Goal: Information Seeking & Learning: Learn about a topic

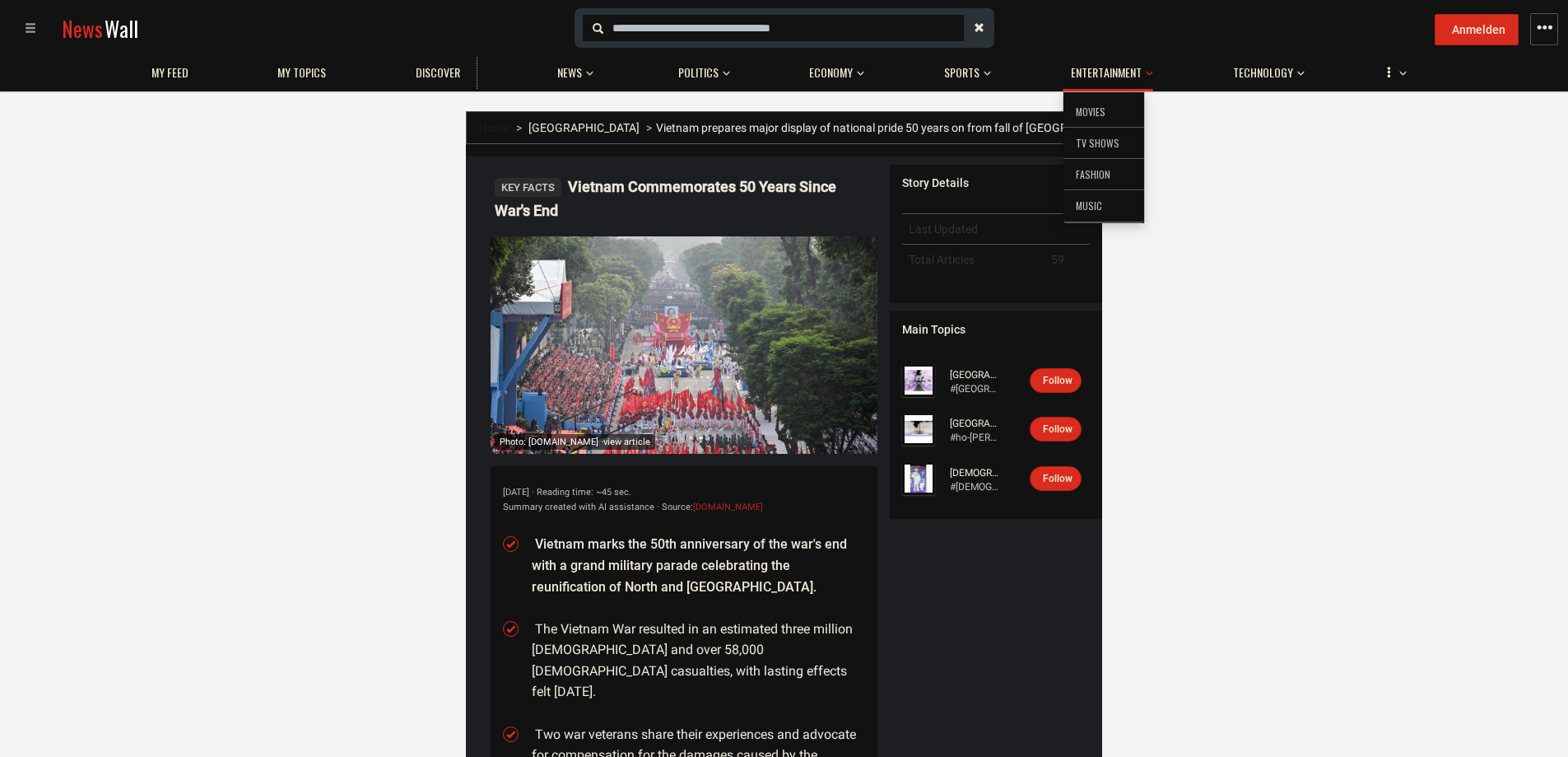
drag, startPoint x: 1101, startPoint y: 110, endPoint x: 1090, endPoint y: 112, distance: 11.2
click at [1090, 112] on li "Movies" at bounding box center [1103, 112] width 81 height 32
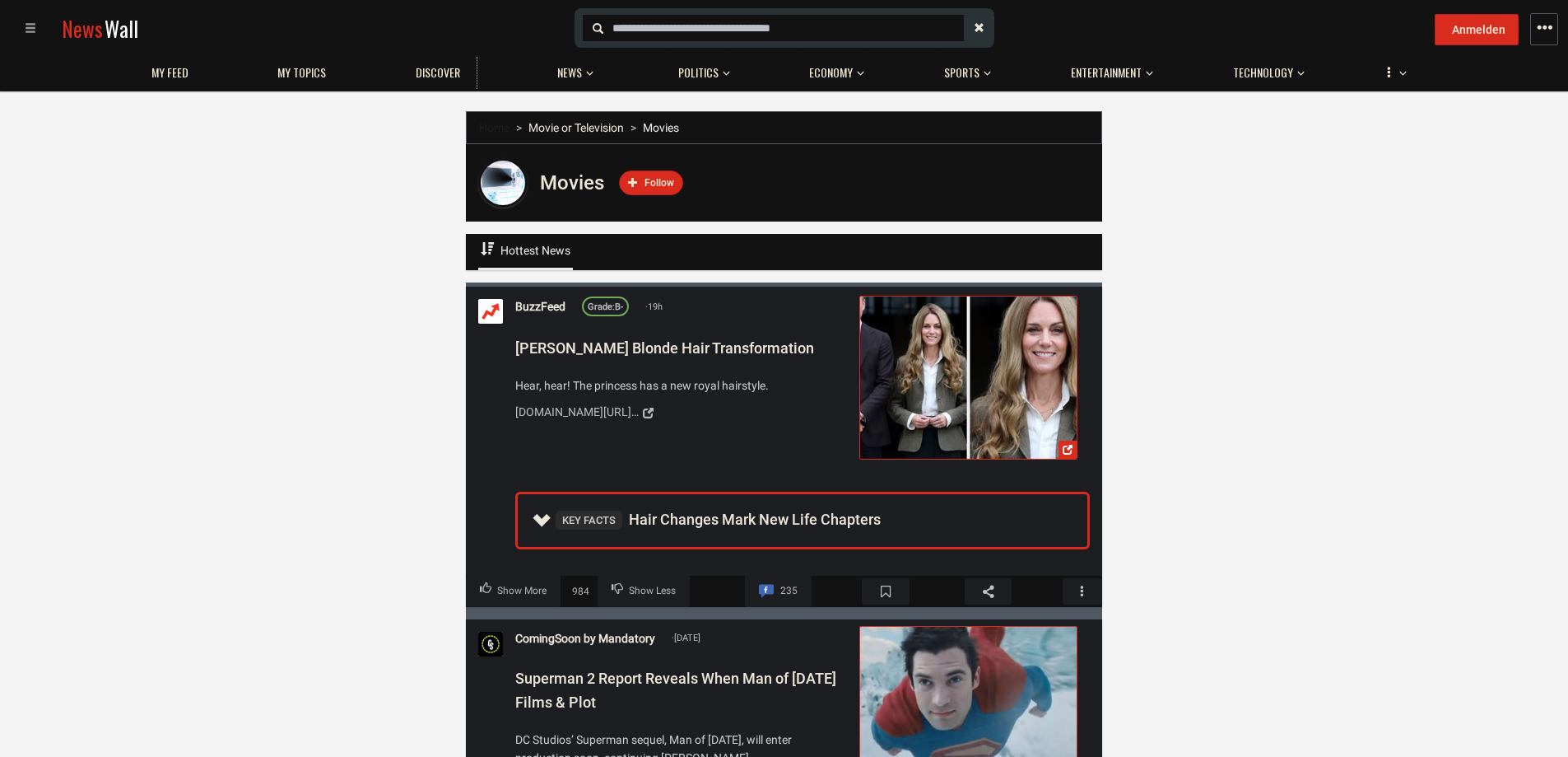
click at [517, 250] on span "Hottest News" at bounding box center [535, 250] width 70 height 13
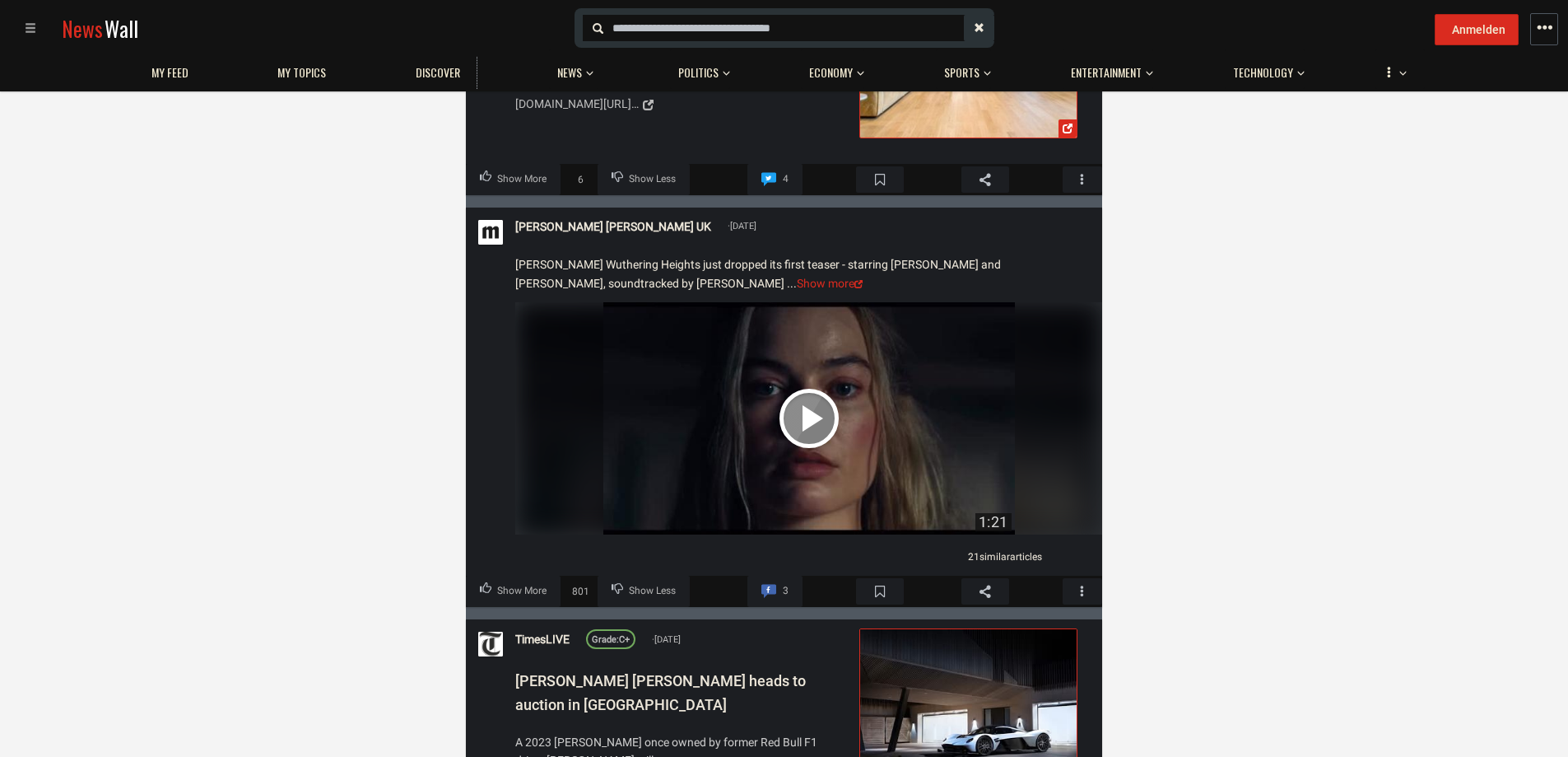
scroll to position [2439, 0]
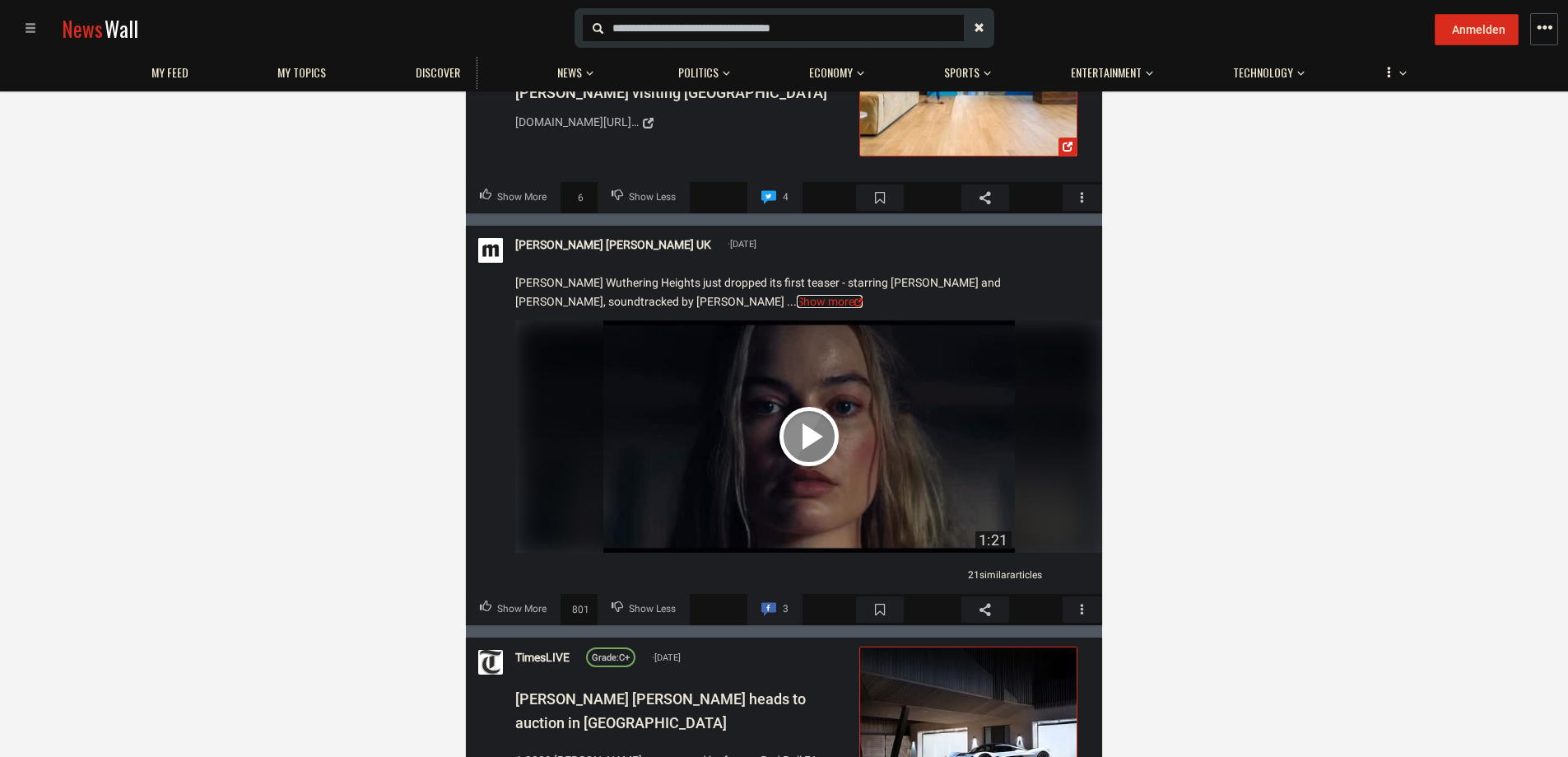
click at [797, 300] on link "Show more" at bounding box center [829, 302] width 66 height 13
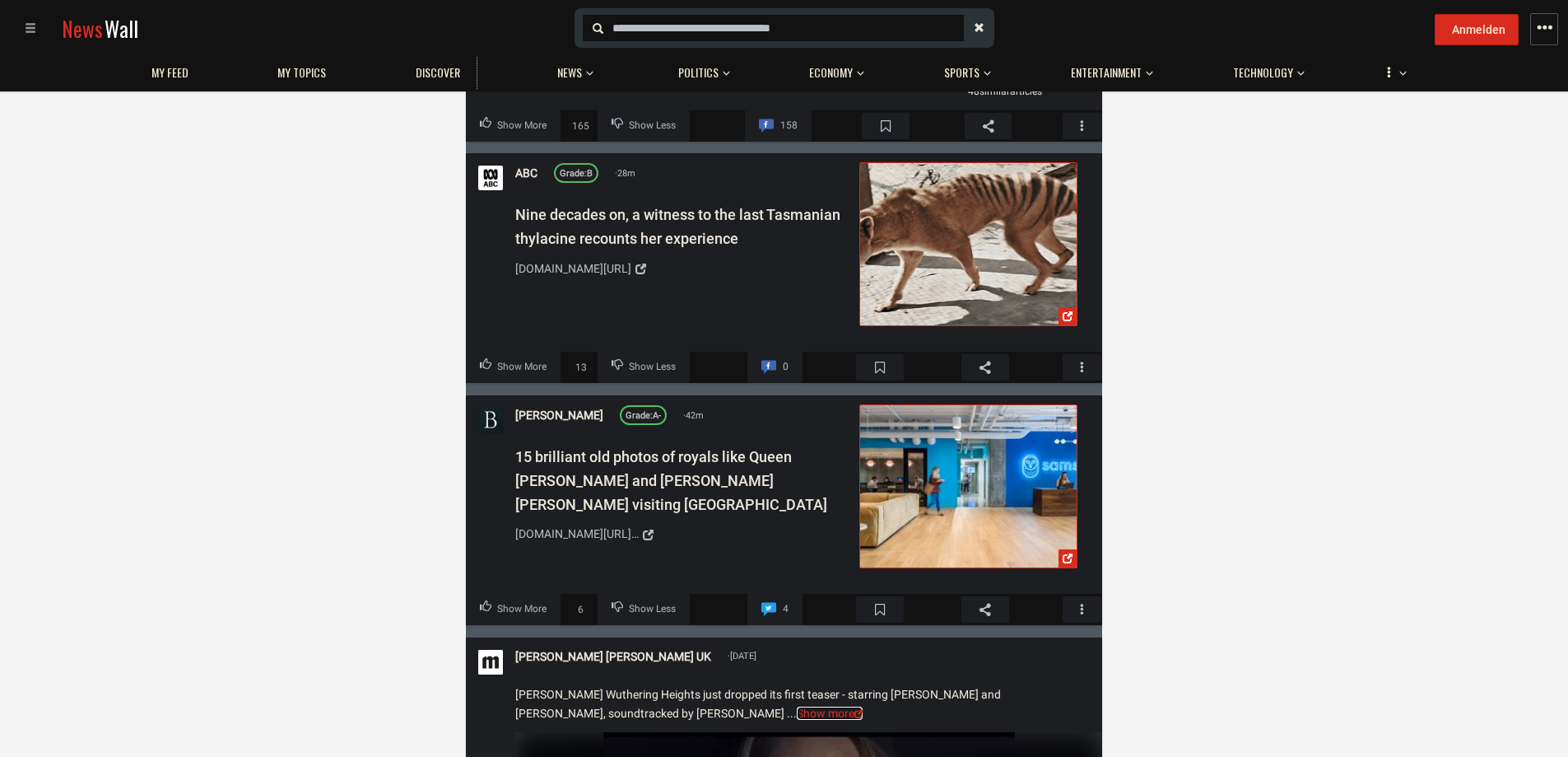
scroll to position [1780, 0]
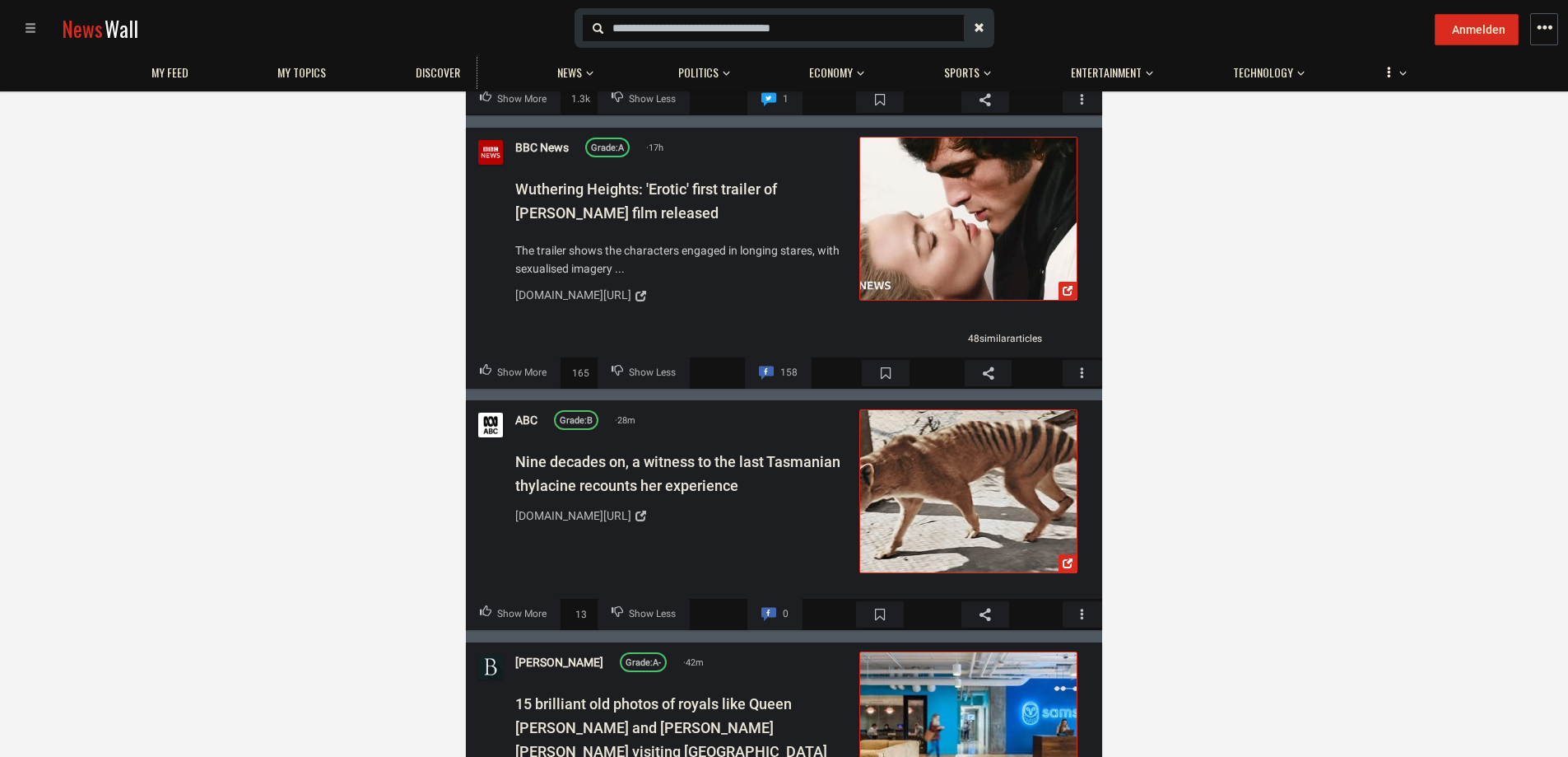
drag, startPoint x: 574, startPoint y: 255, endPoint x: 538, endPoint y: 247, distance: 36.9
click at [538, 247] on span "The trailer shows the characters engaged in longing stares, with sexualised ima…" at bounding box center [682, 259] width 333 height 37
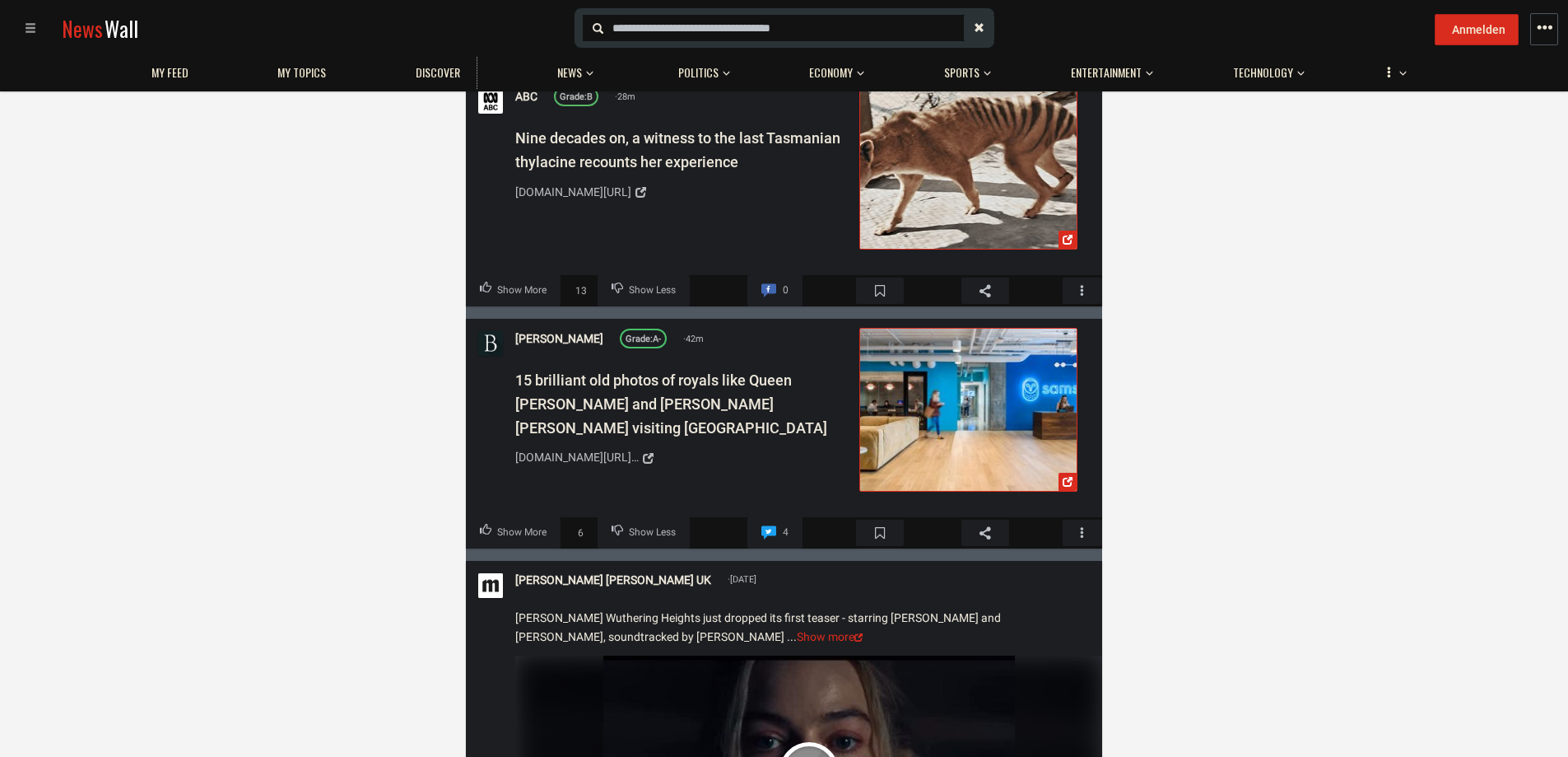
scroll to position [2110, 0]
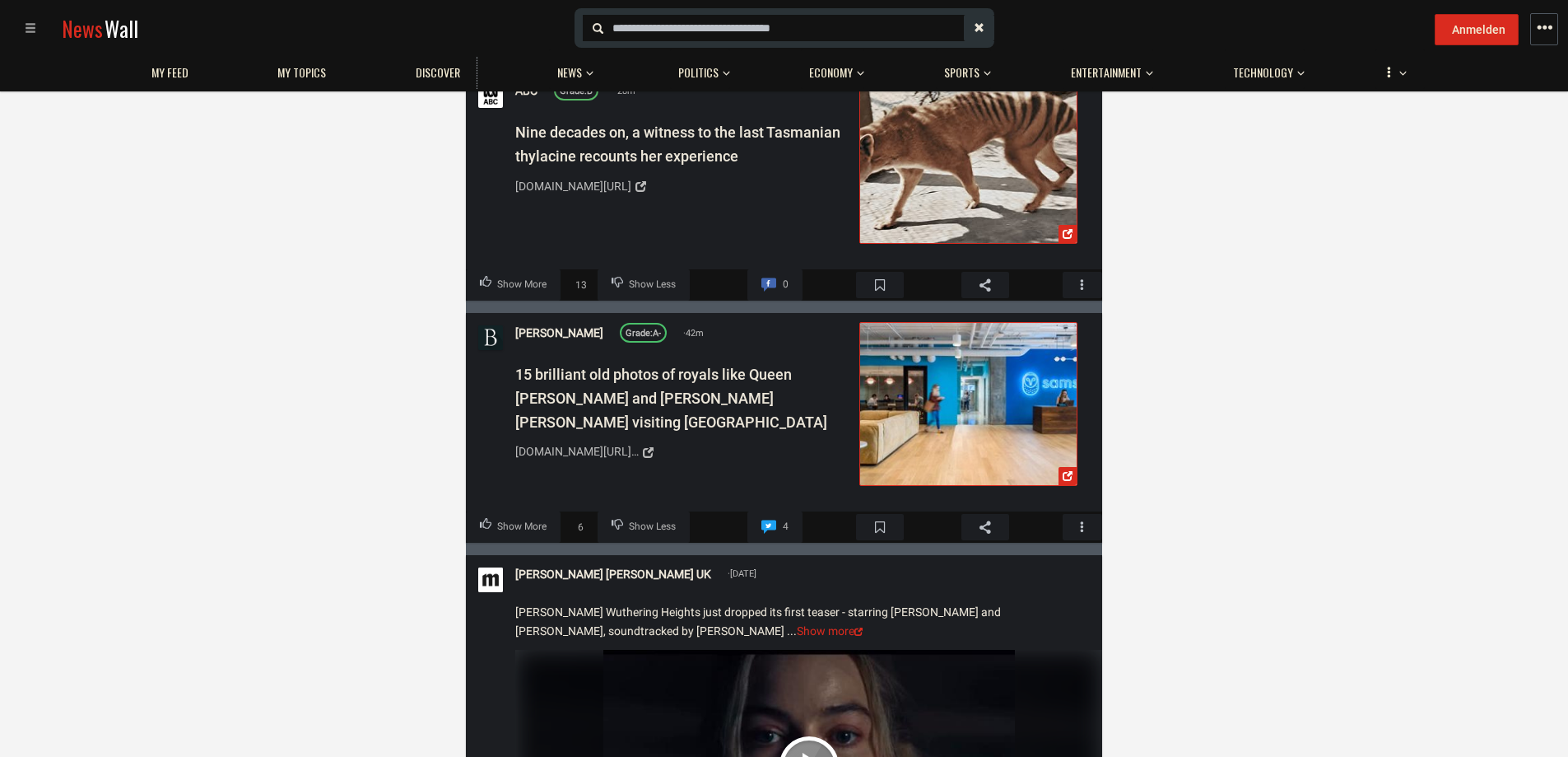
click at [741, 29] on input "text" at bounding box center [707, 28] width 189 height 19
type input "**********"
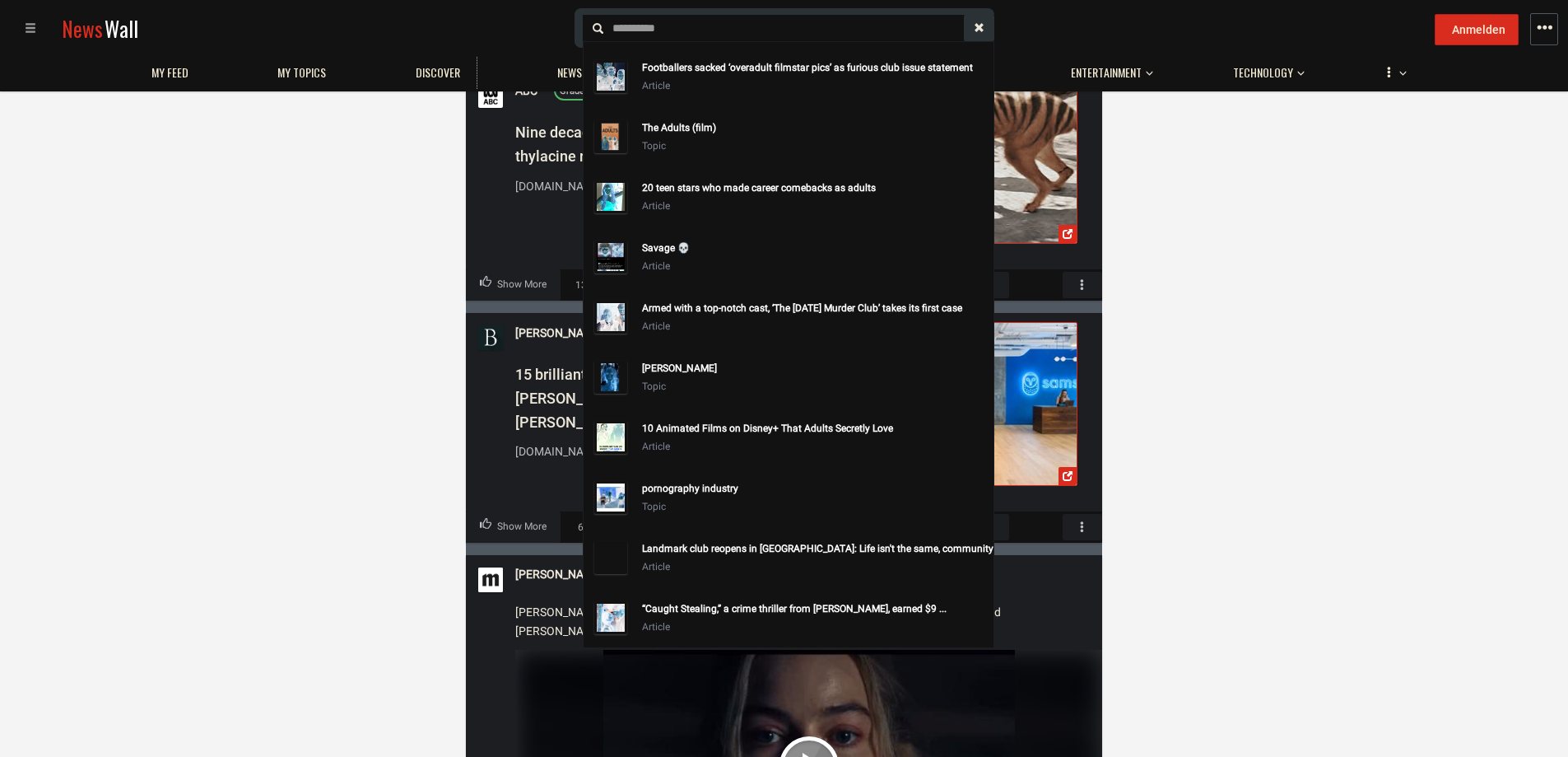
scroll to position [247, 0]
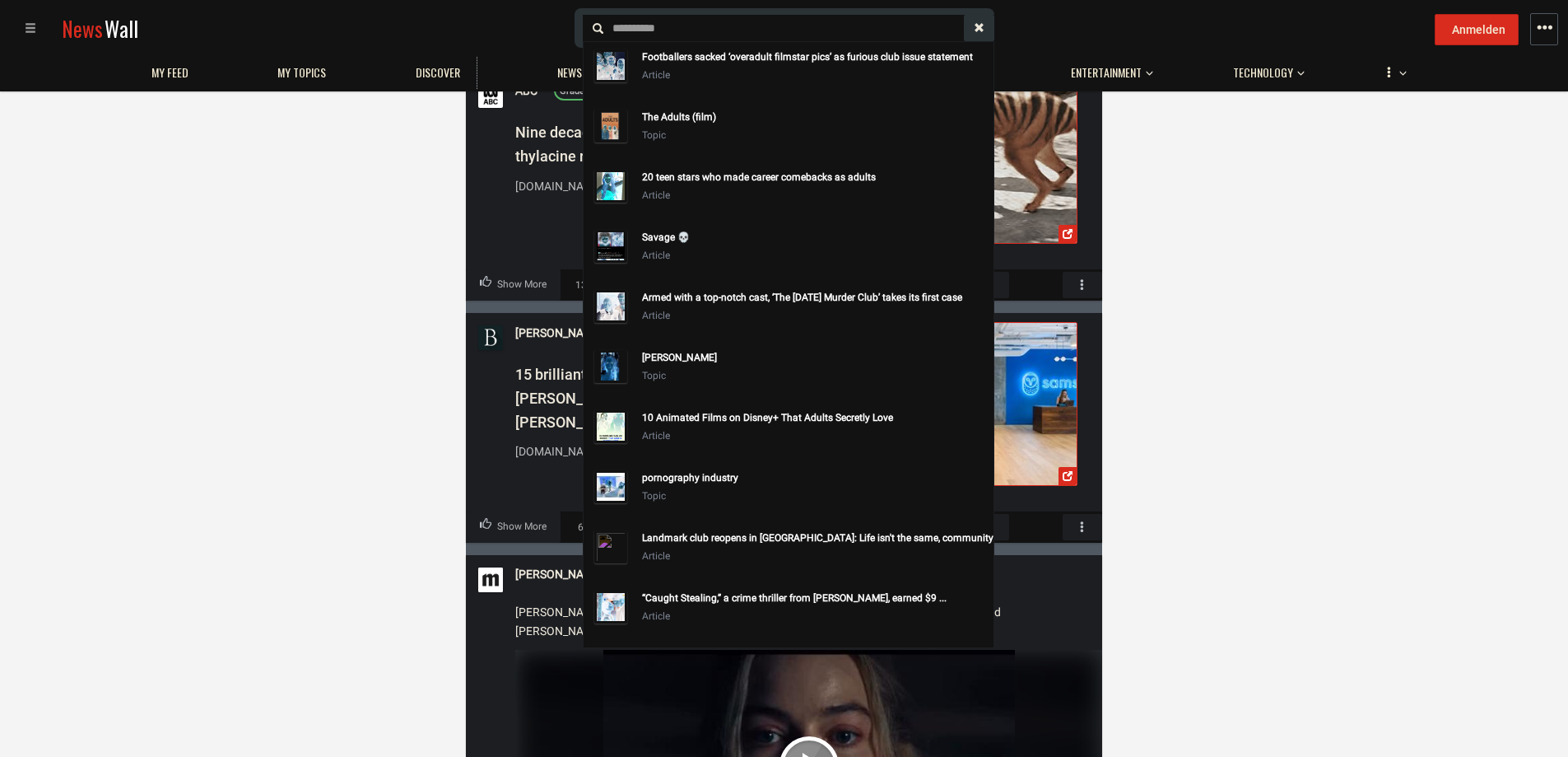
click at [692, 474] on div "pornography industry" at bounding box center [814, 478] width 345 height 19
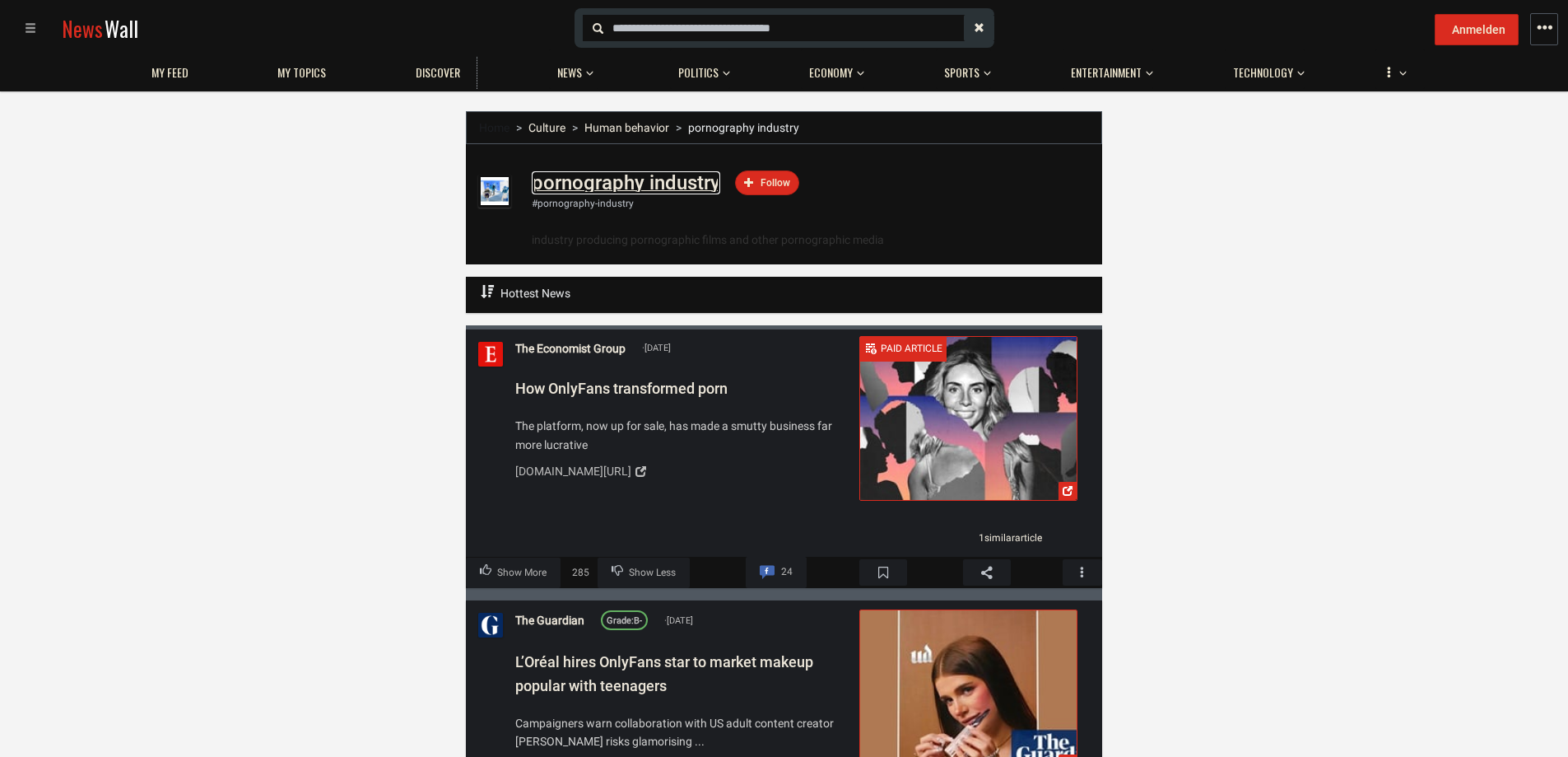
click at [668, 186] on h1 "pornography industry" at bounding box center [625, 183] width 188 height 23
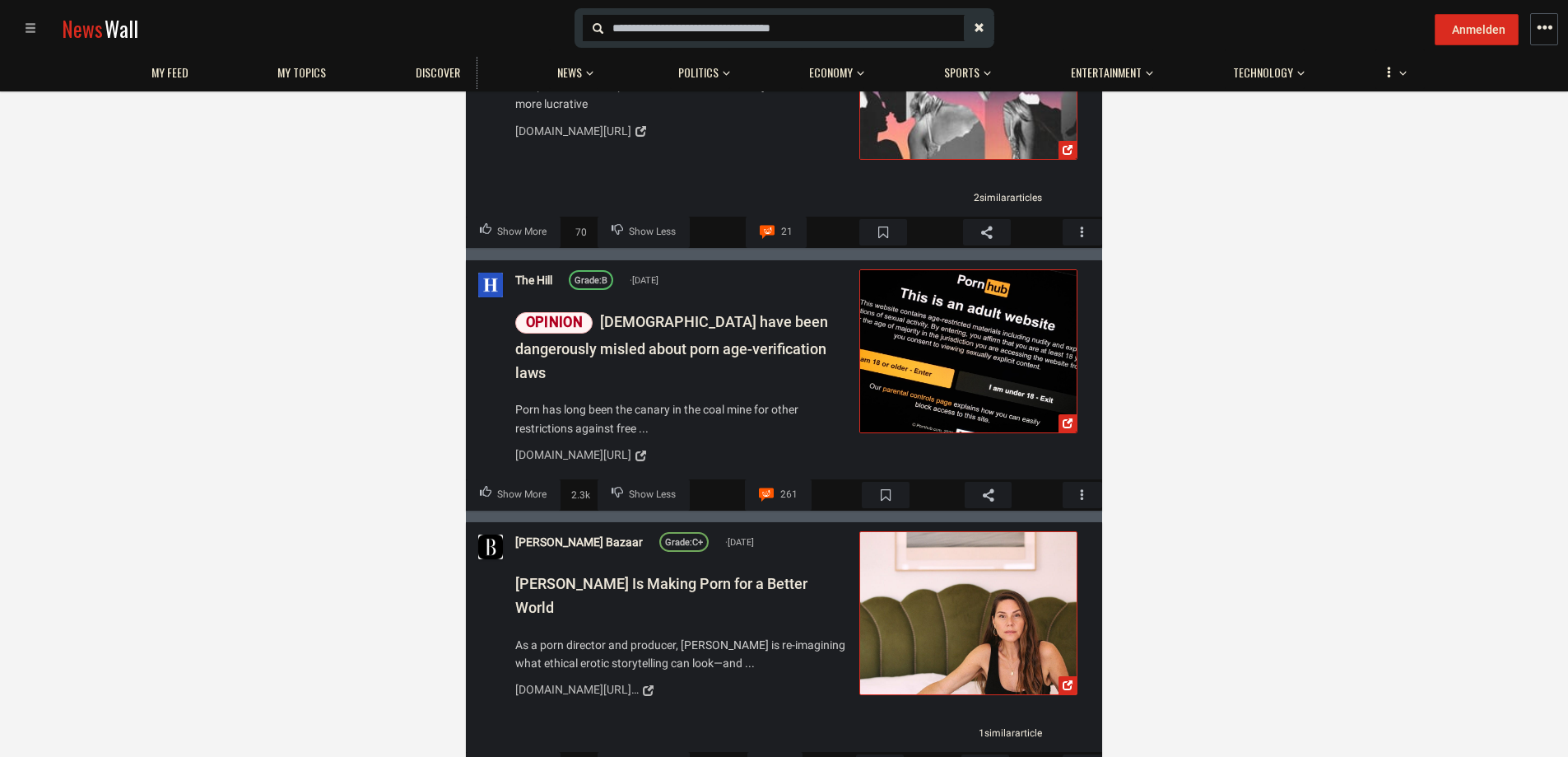
scroll to position [1564, 0]
